Goal: Information Seeking & Learning: Learn about a topic

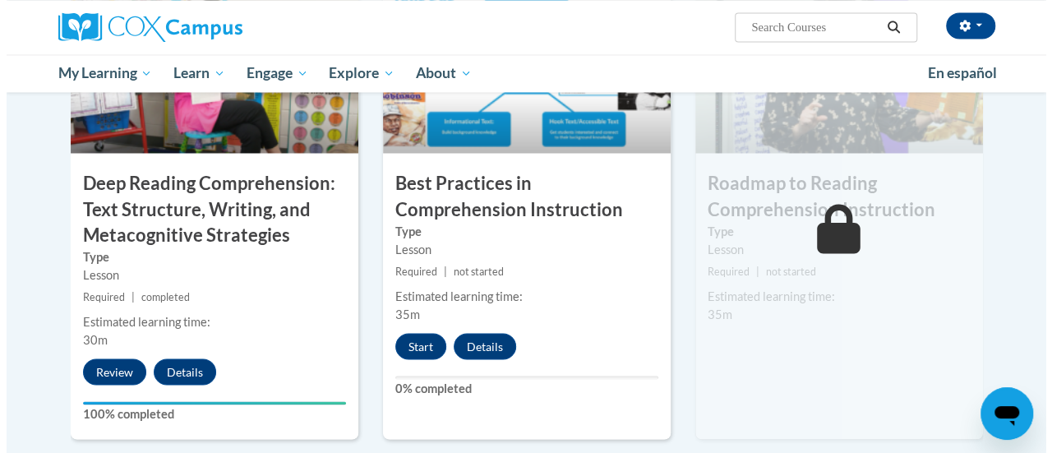
scroll to position [1347, 0]
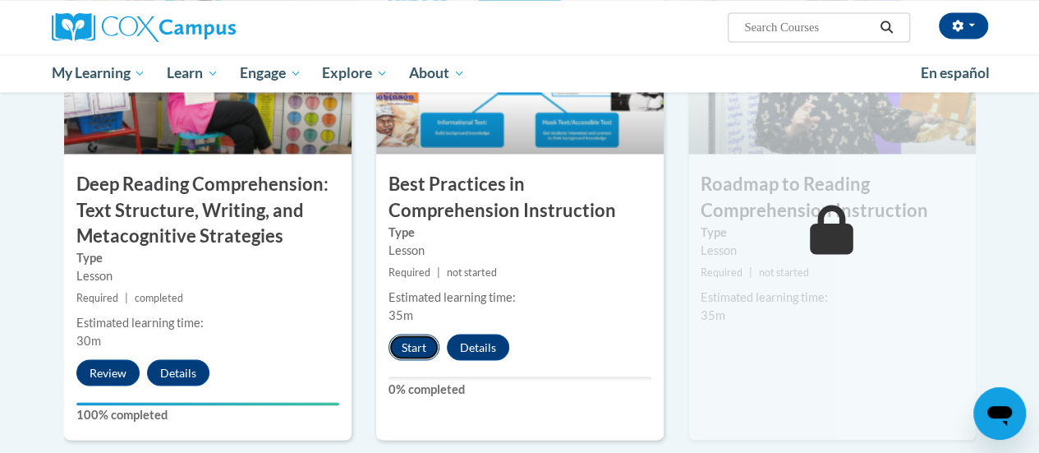
click at [420, 348] on button "Start" at bounding box center [414, 347] width 51 height 26
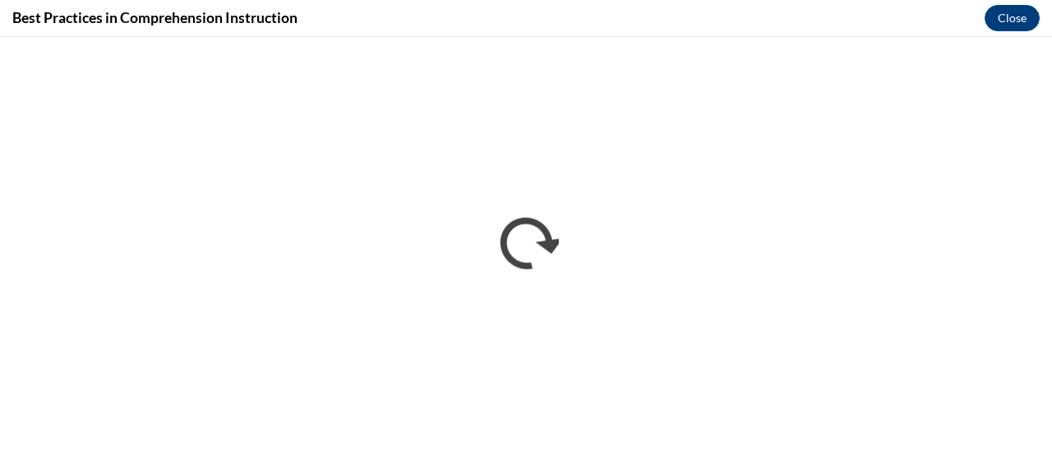
scroll to position [0, 0]
